Goal: Task Accomplishment & Management: Manage account settings

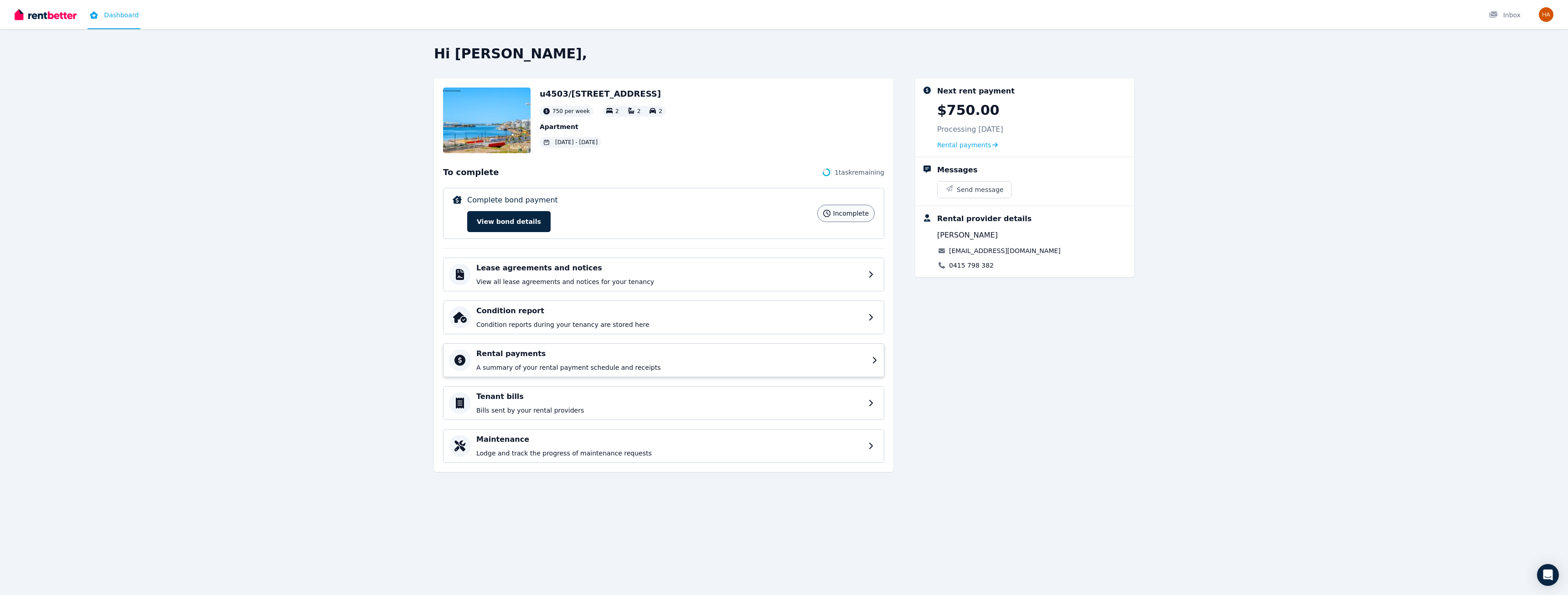
click at [527, 369] on p "A summary of your rental payment schedule and receipts" at bounding box center [671, 367] width 390 height 9
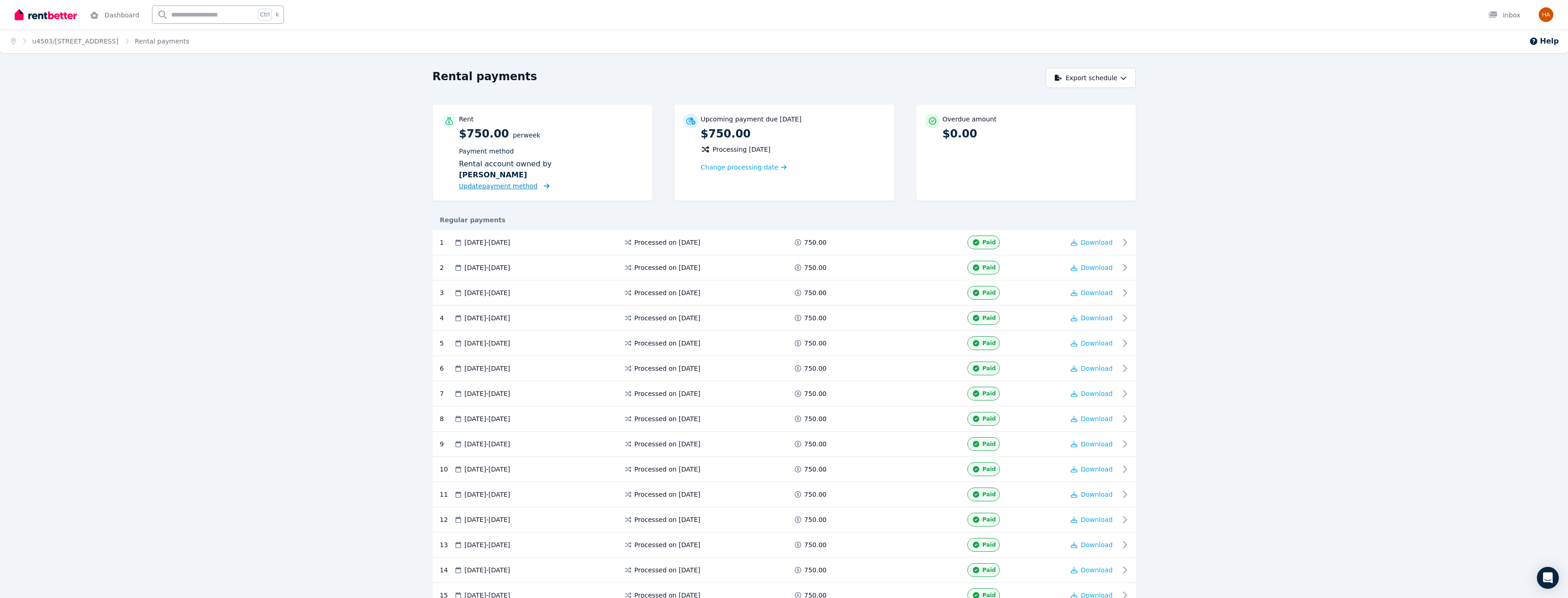
click at [496, 187] on span "Update payment method" at bounding box center [499, 185] width 79 height 7
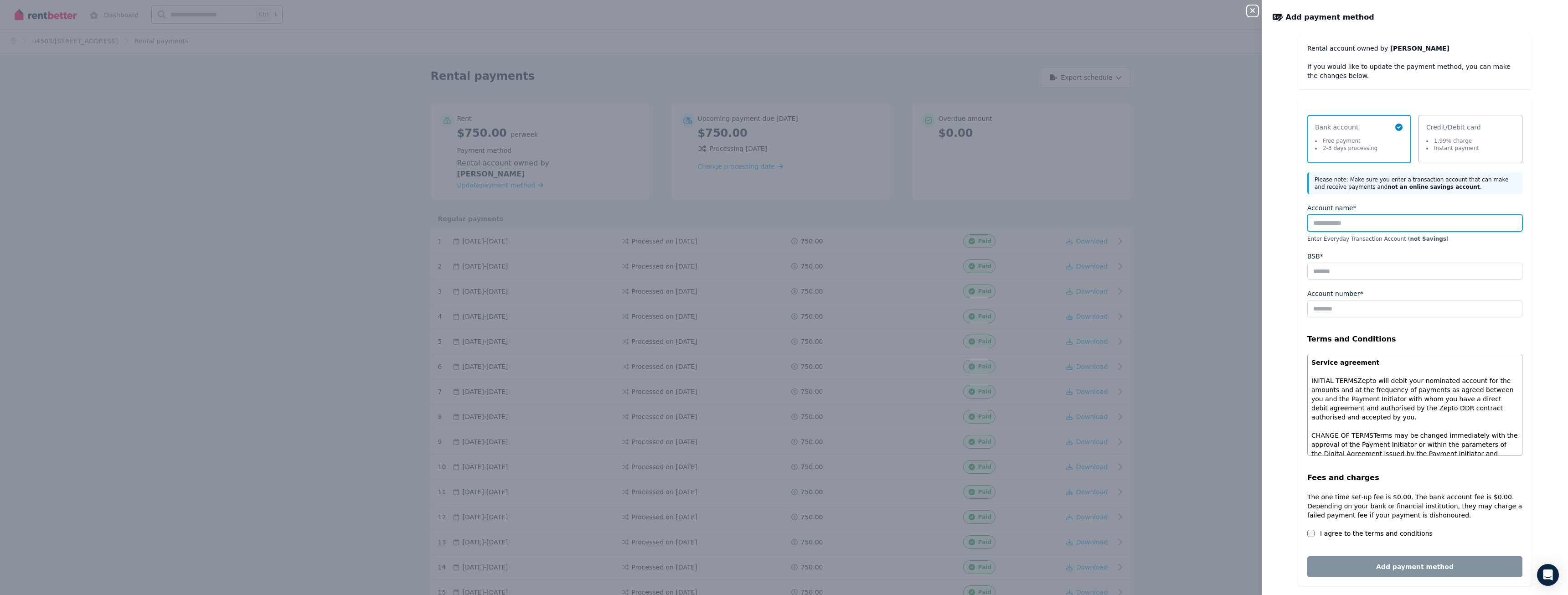
click at [1338, 225] on input "Account name*" at bounding box center [1415, 223] width 215 height 17
type input "**********"
click at [1333, 280] on fieldset "**********" at bounding box center [1415, 375] width 215 height 344
click at [1333, 273] on input "BSB*" at bounding box center [1415, 272] width 215 height 17
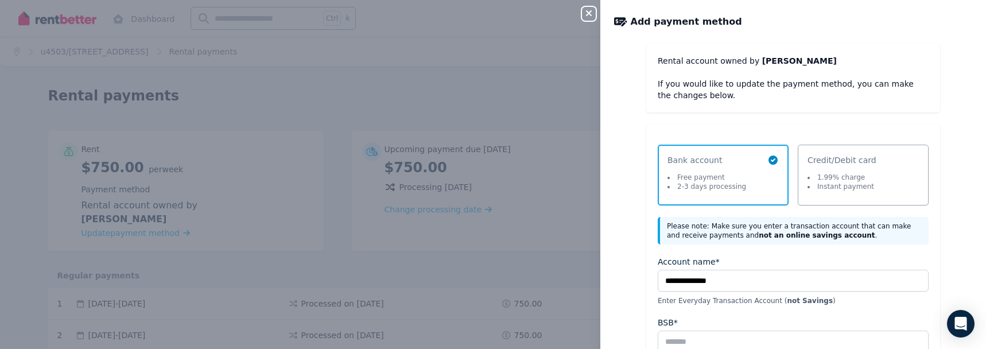
drag, startPoint x: 783, startPoint y: 263, endPoint x: 813, endPoint y: 264, distance: 29.8
click at [783, 263] on div "Account name*" at bounding box center [793, 261] width 271 height 11
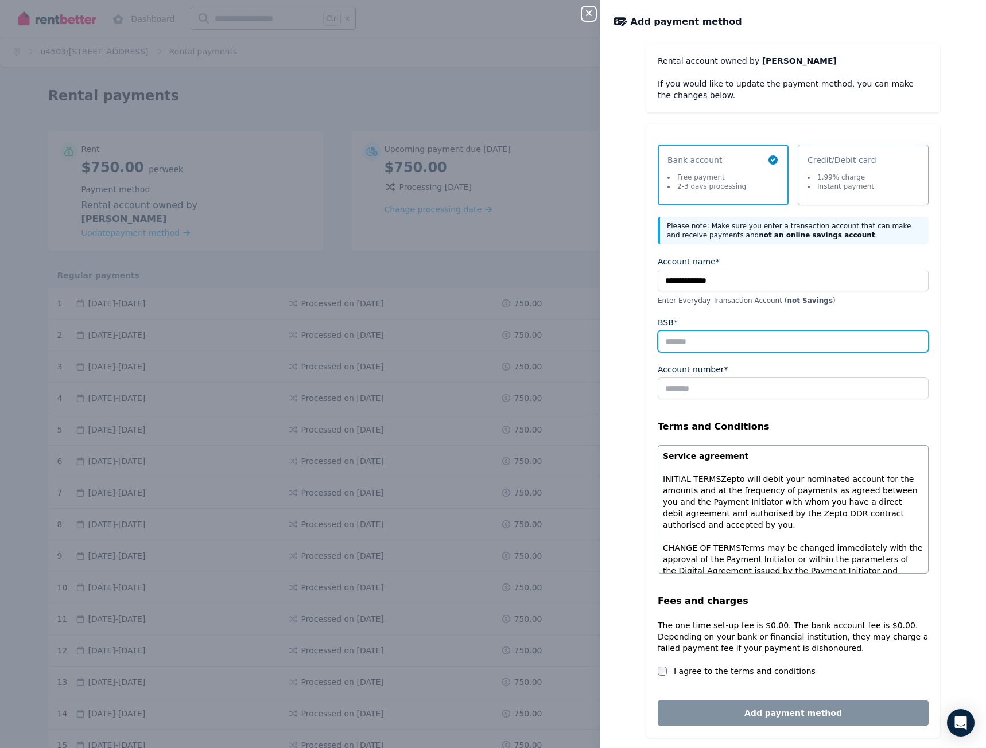
click at [687, 348] on input "BSB*" at bounding box center [793, 342] width 271 height 22
type input "******"
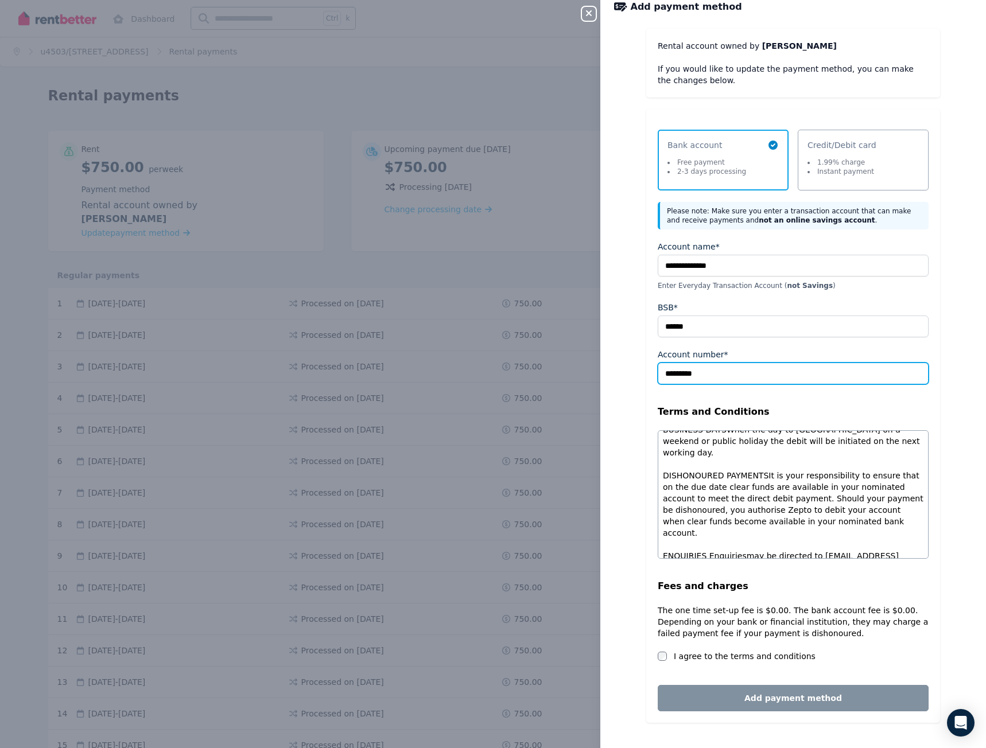
scroll to position [869, 0]
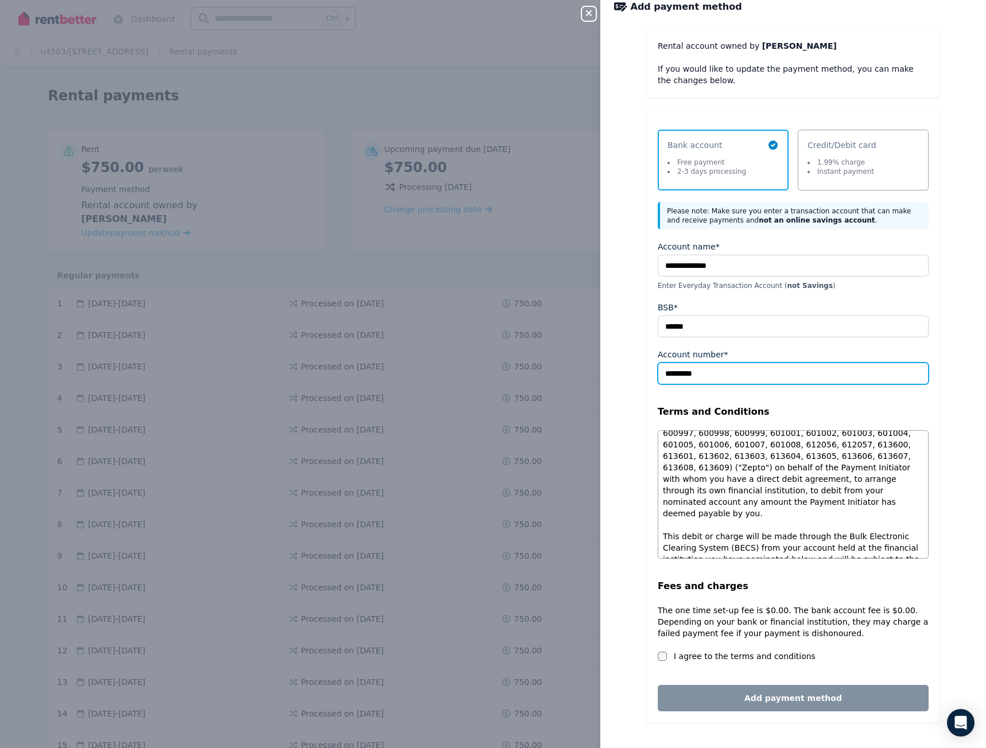
type input "*********"
click at [681, 649] on div "Fees and charges The one time set-up fee is $0.00. The bank account fee is $0.0…" at bounding box center [793, 621] width 271 height 83
click at [675, 659] on label "I agree to the terms and conditions" at bounding box center [745, 656] width 142 height 11
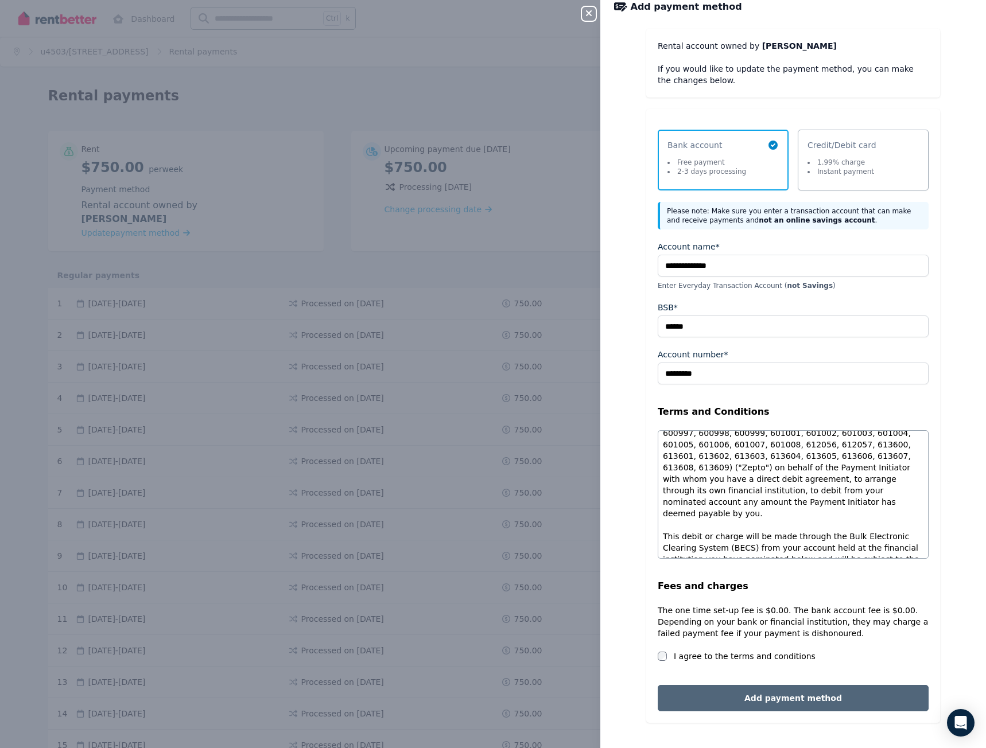
click at [767, 705] on button "Add payment method" at bounding box center [793, 698] width 271 height 26
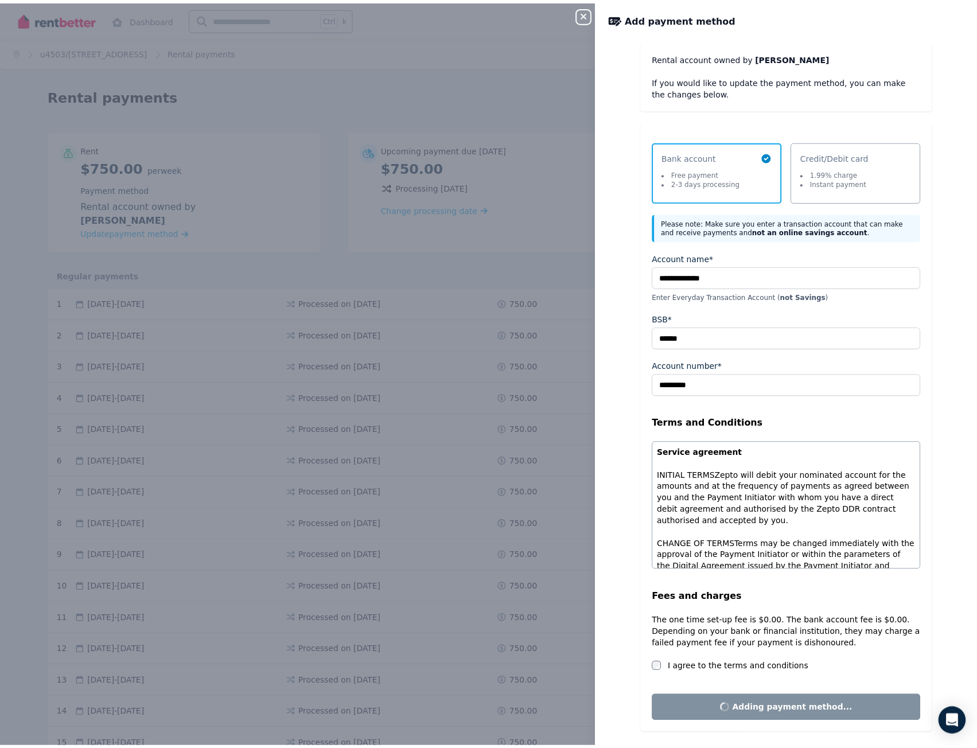
scroll to position [0, 0]
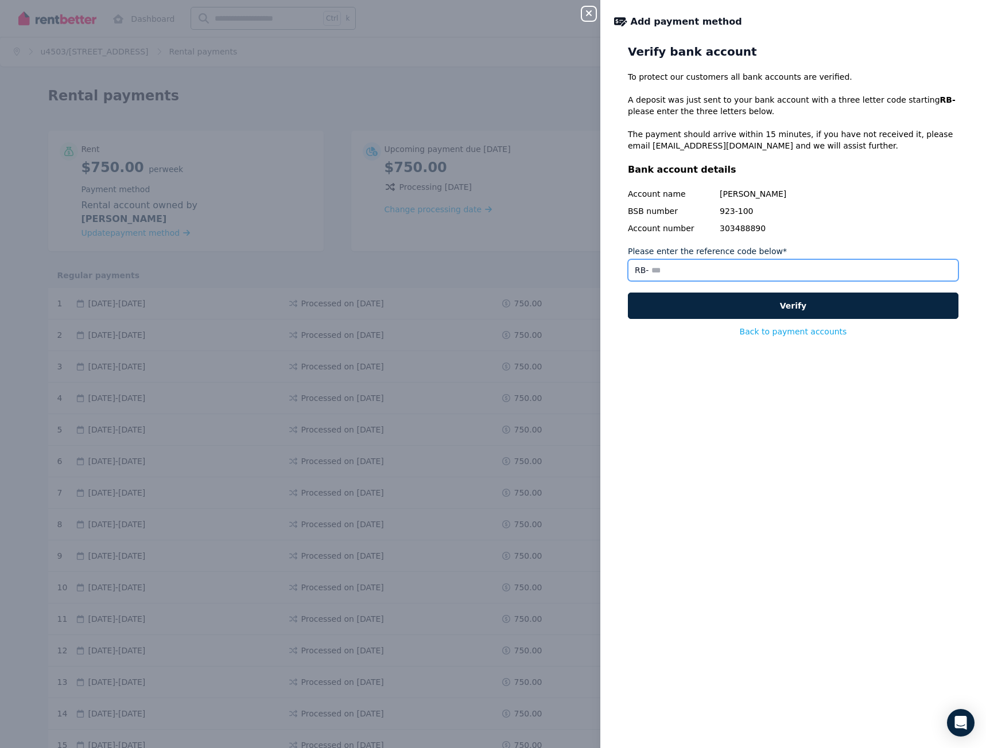
click at [657, 274] on input "Please enter the reference code below*" at bounding box center [793, 270] width 331 height 22
click at [646, 271] on input "Please enter the reference code below*" at bounding box center [793, 270] width 331 height 22
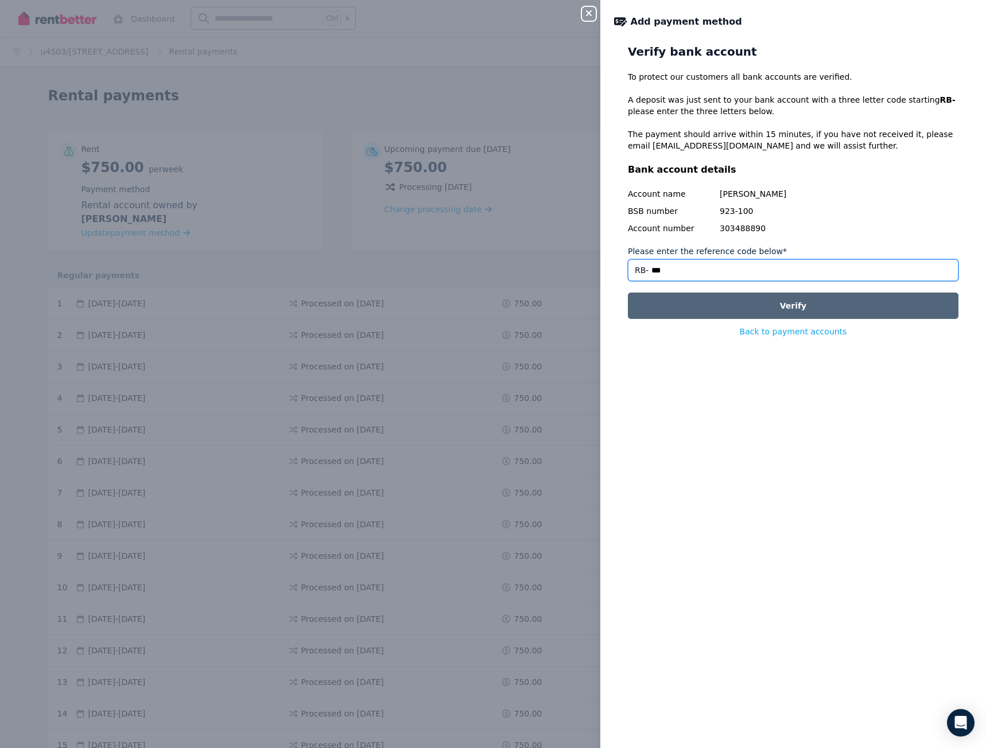
type input "***"
click at [795, 305] on button "Verify" at bounding box center [793, 306] width 331 height 26
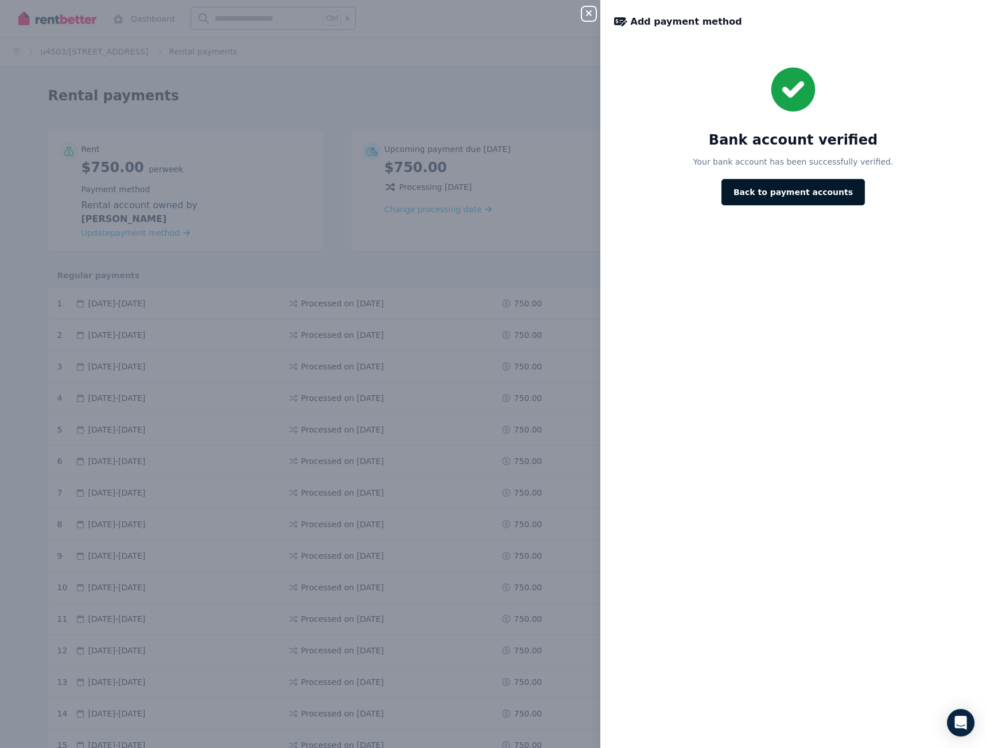
click at [806, 193] on button "Back to payment accounts" at bounding box center [792, 192] width 143 height 26
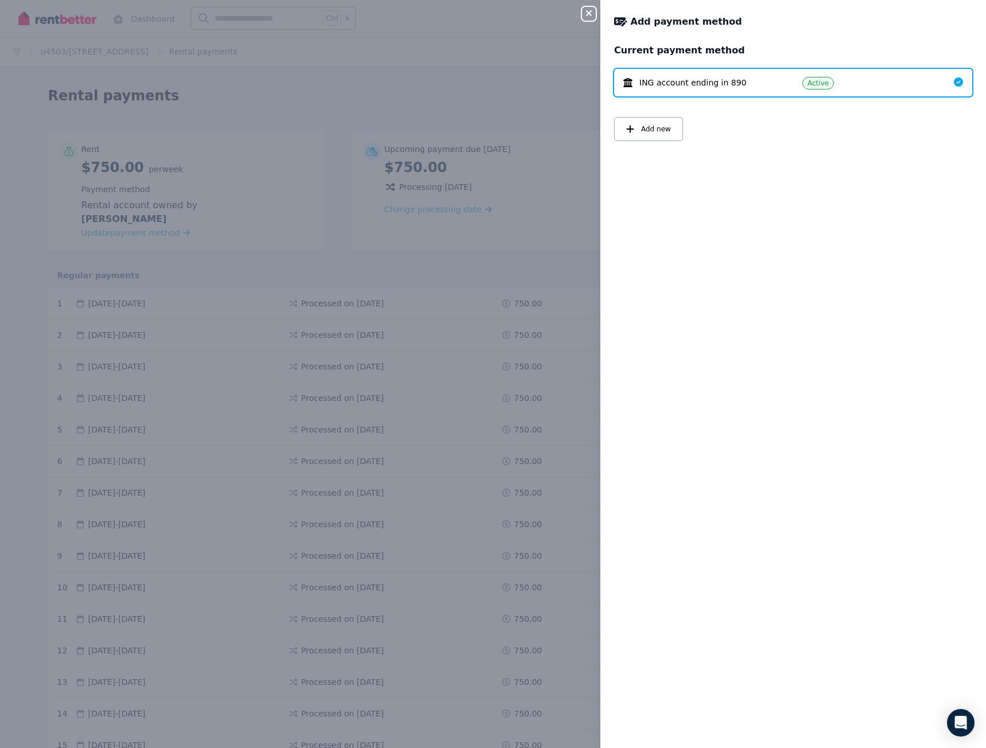
click at [590, 17] on icon "button" at bounding box center [589, 13] width 14 height 9
click at [585, 15] on icon "button" at bounding box center [589, 13] width 14 height 9
click at [576, 74] on div "Close panel Add payment method Current payment method ING account ending in 890…" at bounding box center [493, 374] width 986 height 748
click at [696, 79] on span "ING account ending in 890" at bounding box center [692, 82] width 107 height 11
click at [581, 5] on div "Close panel Add payment method Current payment method ING account ending in 890…" at bounding box center [493, 374] width 986 height 748
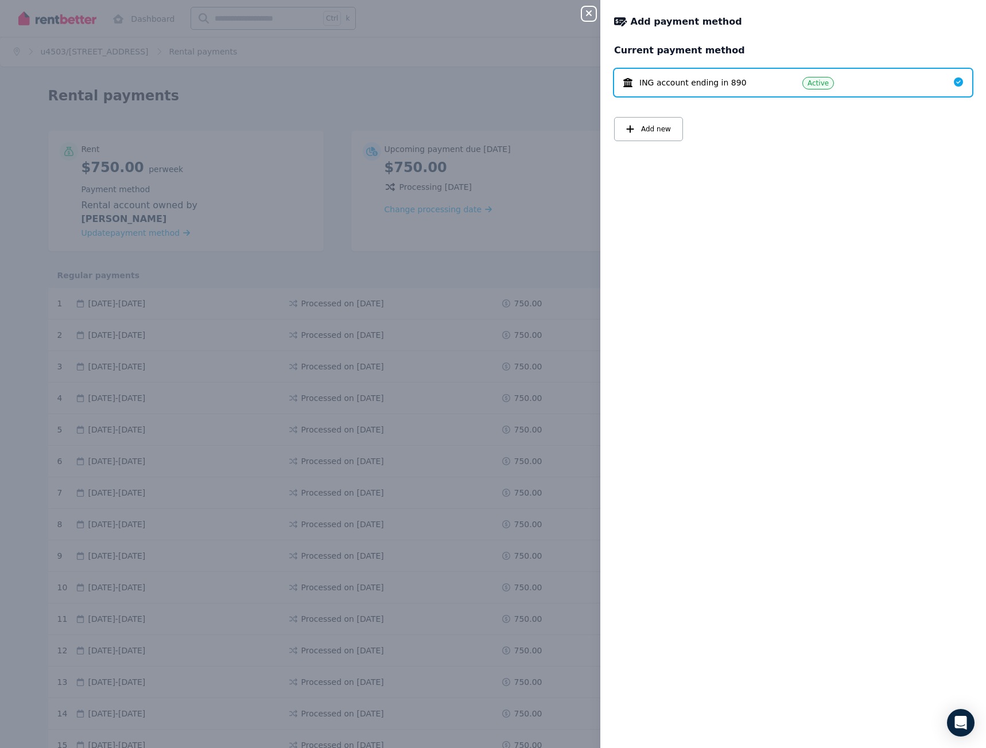
click at [583, 13] on icon "button" at bounding box center [589, 13] width 14 height 9
click at [443, 91] on div "Close panel Add payment method Current payment method ING account ending in 890…" at bounding box center [493, 374] width 986 height 748
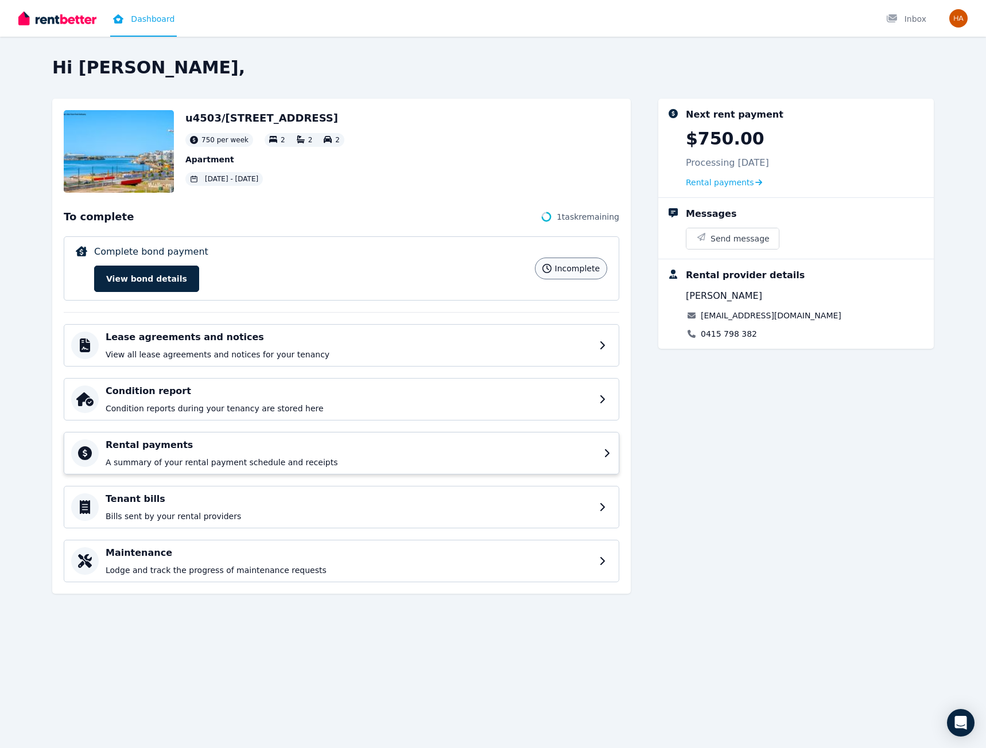
click at [395, 450] on h4 "Rental payments" at bounding box center [351, 445] width 491 height 14
click at [157, 282] on button "View bond details" at bounding box center [146, 279] width 105 height 26
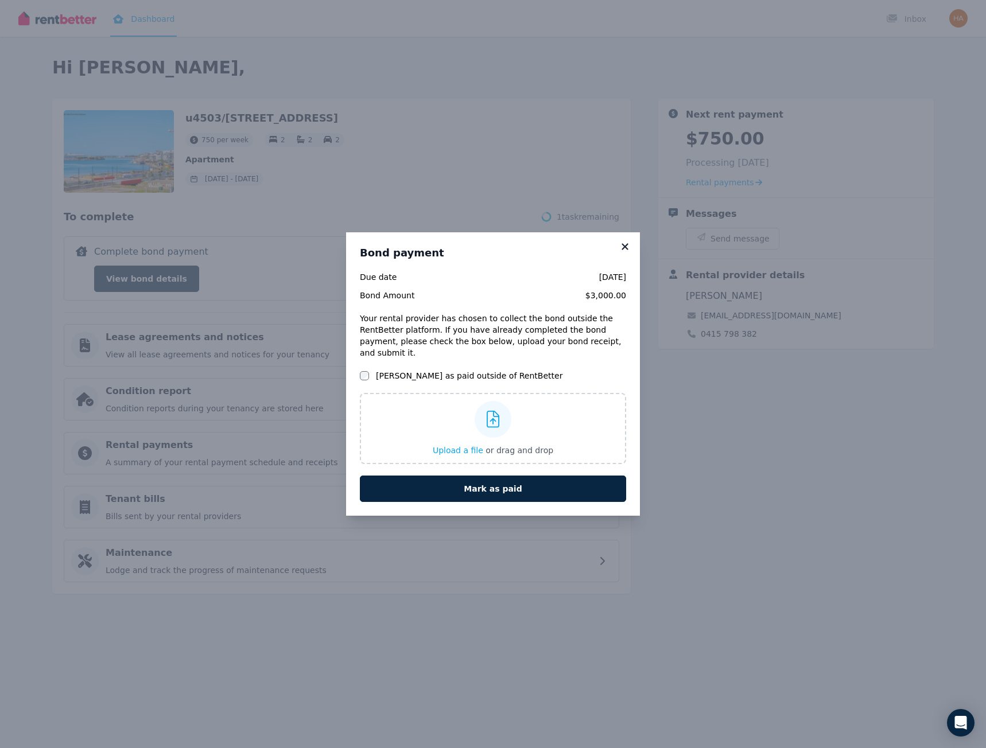
click at [626, 252] on icon at bounding box center [624, 247] width 11 height 10
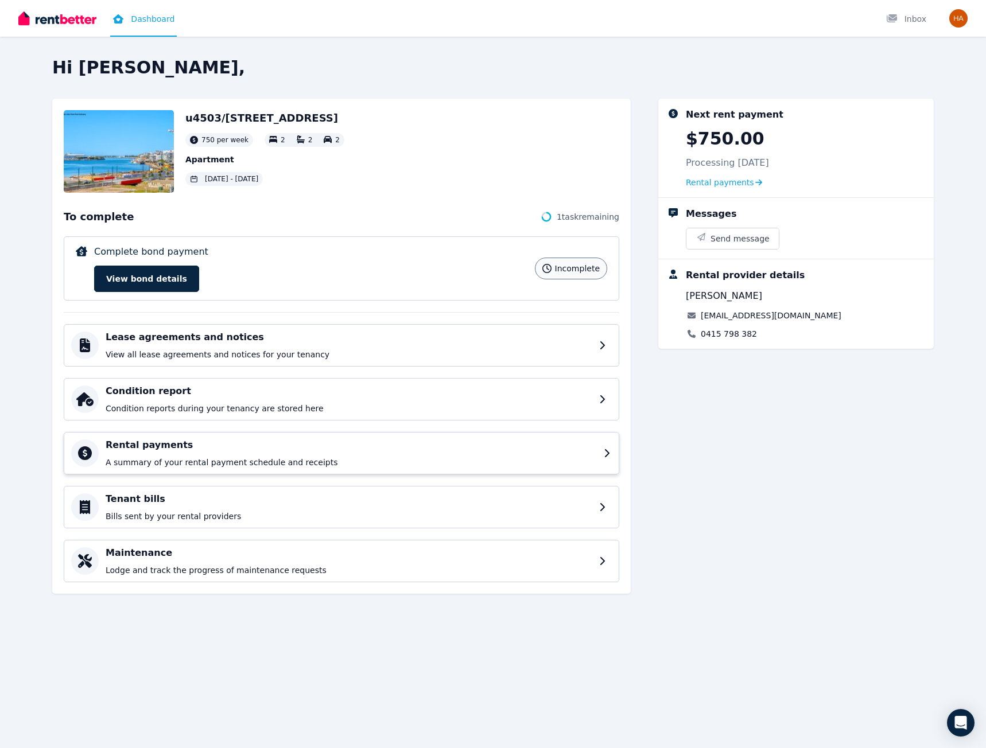
click at [164, 460] on p "A summary of your rental payment schedule and receipts" at bounding box center [351, 462] width 491 height 11
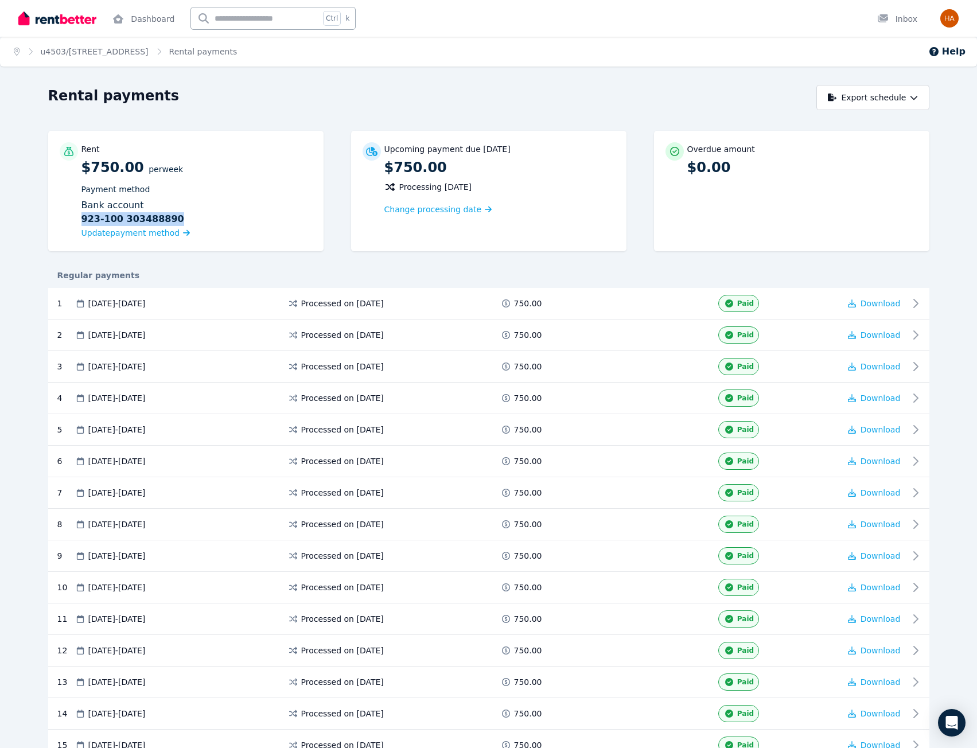
drag, startPoint x: 81, startPoint y: 220, endPoint x: 167, endPoint y: 224, distance: 85.6
click at [167, 224] on div "Bank account [FINANCIAL_ID] [FINANCIAL_ID]" at bounding box center [196, 213] width 231 height 28
click at [159, 220] on b "923-100 303488890" at bounding box center [132, 219] width 103 height 14
click at [103, 217] on b "923-100 303488890" at bounding box center [132, 219] width 103 height 14
drag, startPoint x: 77, startPoint y: 217, endPoint x: 174, endPoint y: 219, distance: 97.0
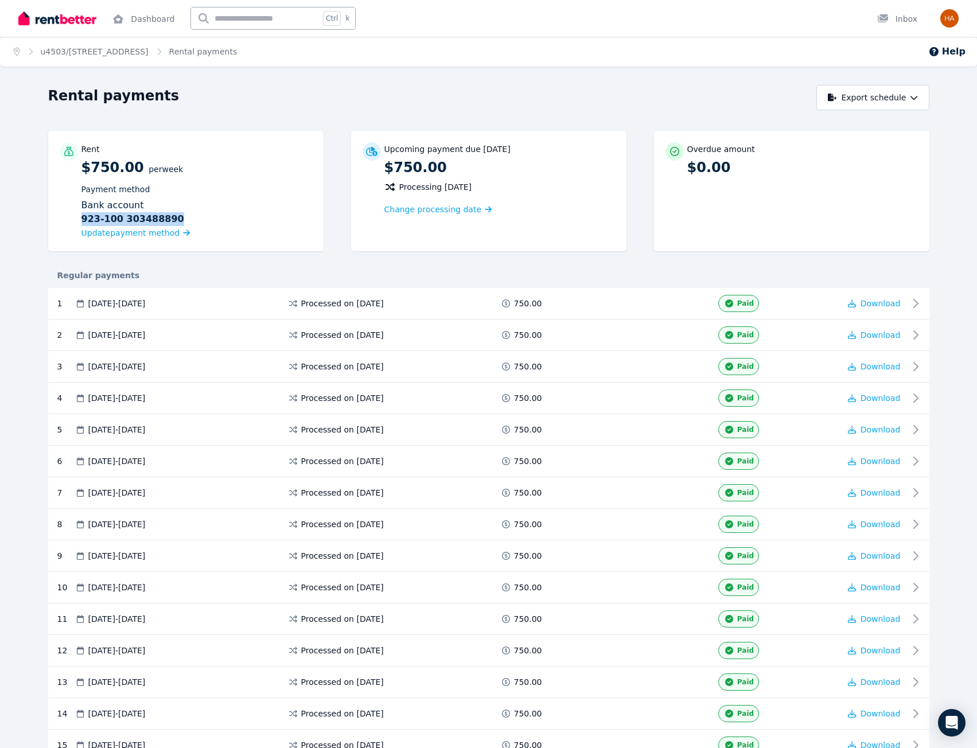
click at [174, 219] on div "Rent $750.00 per Week Payment method Bank account [FINANCIAL_ID] [FINANCIAL_ID]…" at bounding box center [186, 191] width 252 height 98
click at [173, 223] on div "Bank account [FINANCIAL_ID] [FINANCIAL_ID]" at bounding box center [196, 213] width 231 height 28
